Goal: Complete application form

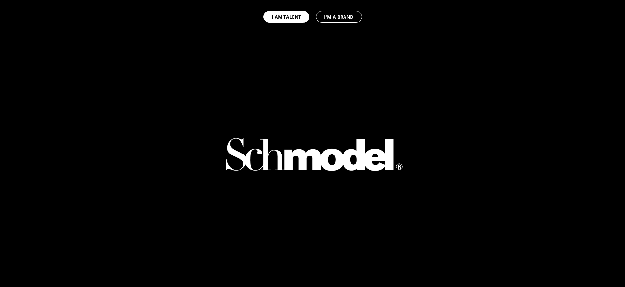
select select "GB"
type input "Admin"
type input "Prod"
type input "07448 757171"
type input "[EMAIL_ADDRESS][DOMAIN_NAME]"
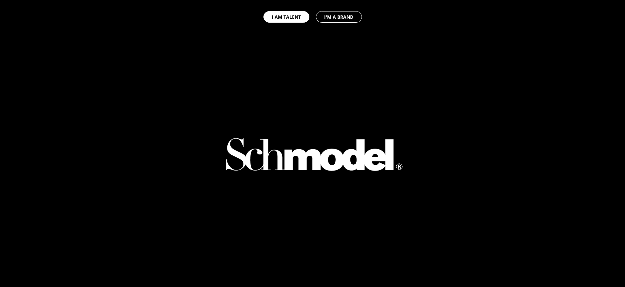
select select "GB"
type input "Admin"
type input "Prod"
type input "07448 757171"
type input "[EMAIL_ADDRESS][DOMAIN_NAME]"
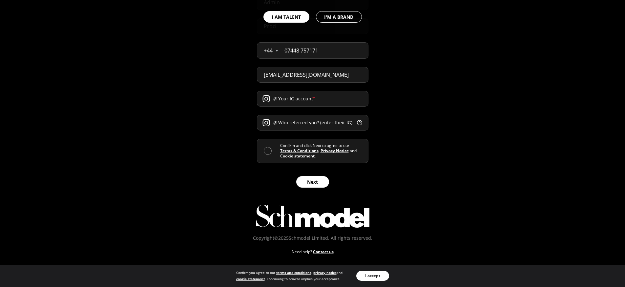
scroll to position [383, 0]
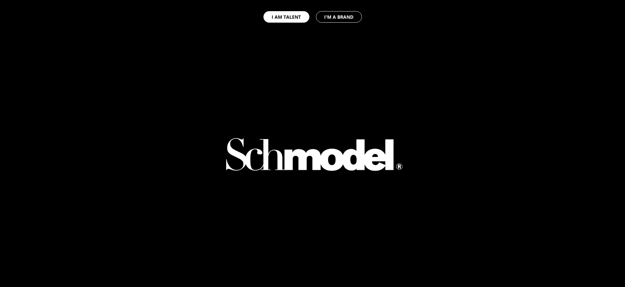
select select "GB"
